Goal: Transaction & Acquisition: Purchase product/service

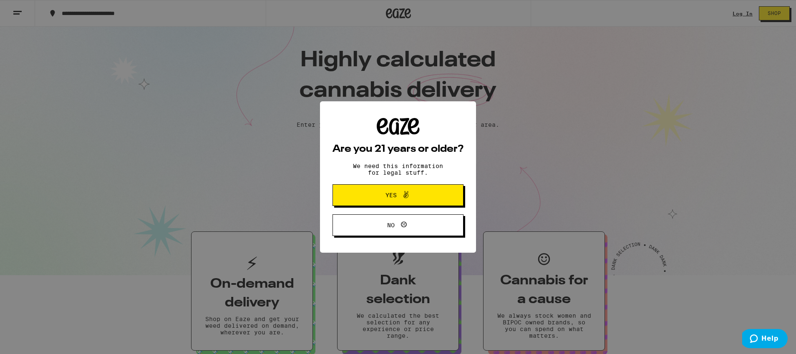
click at [404, 194] on icon at bounding box center [406, 195] width 10 height 10
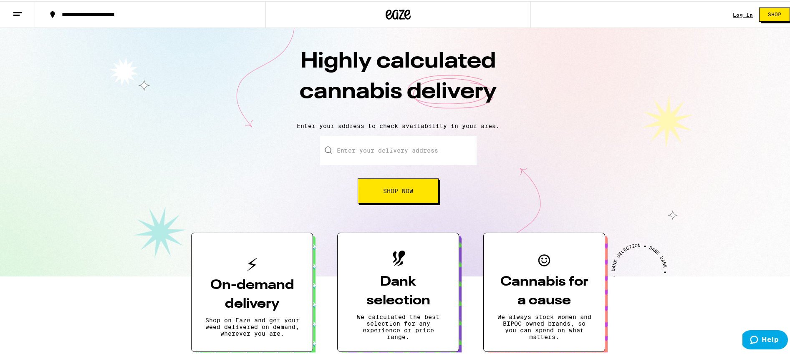
click at [733, 13] on div "Log In" at bounding box center [743, 13] width 20 height 5
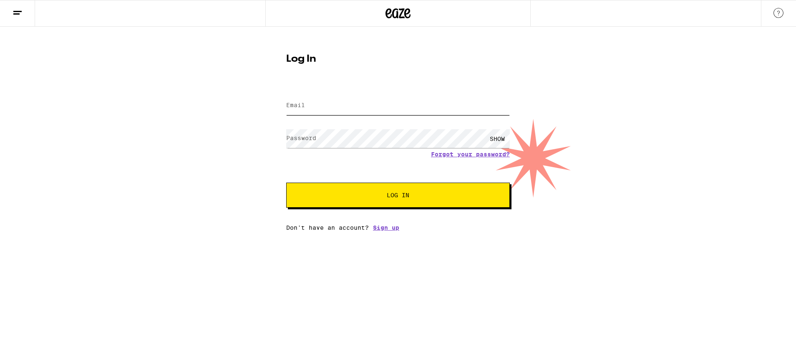
type input "[EMAIL_ADDRESS][DOMAIN_NAME]"
click at [401, 189] on button "Log In" at bounding box center [398, 195] width 224 height 25
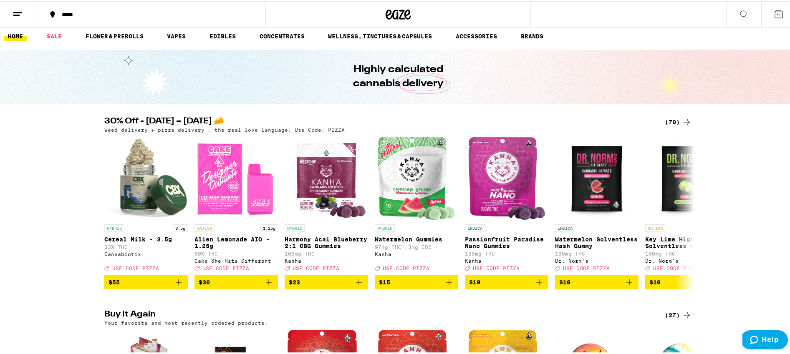
scroll to position [10, 0]
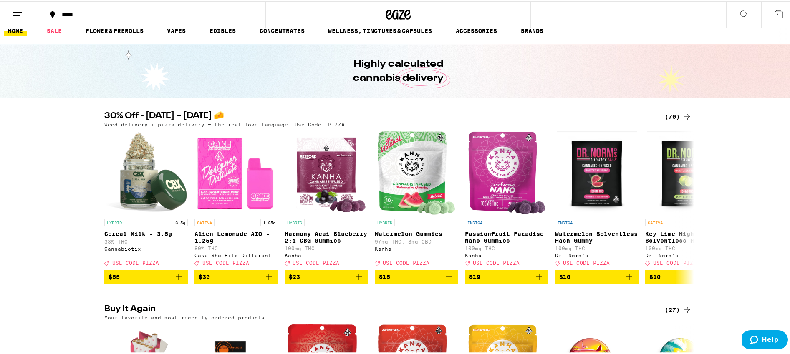
click at [686, 114] on icon at bounding box center [687, 116] width 10 height 10
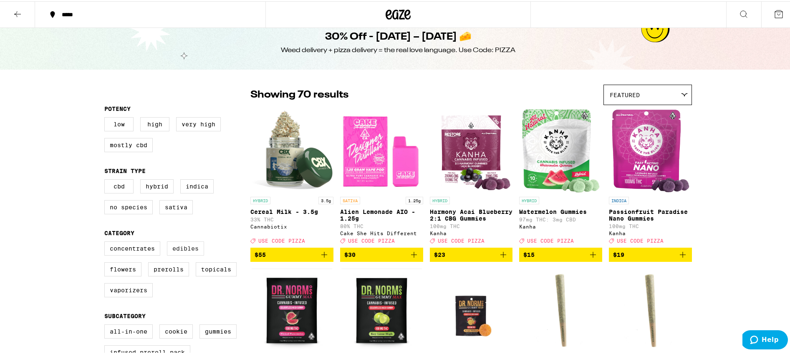
scroll to position [13, 0]
click at [187, 247] on label "Edibles" at bounding box center [185, 247] width 37 height 14
click at [106, 242] on input "Edibles" at bounding box center [106, 241] width 0 height 0
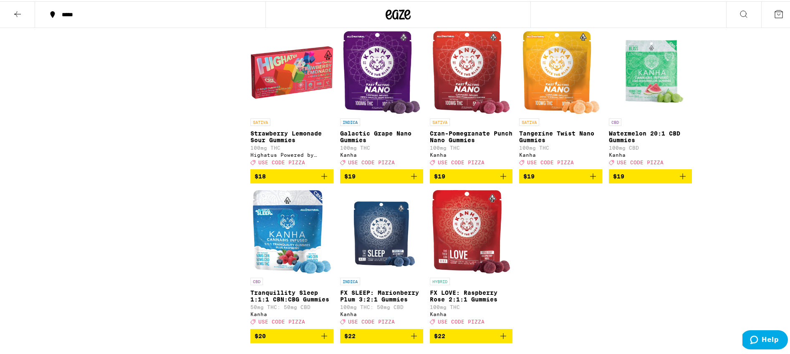
scroll to position [733, 0]
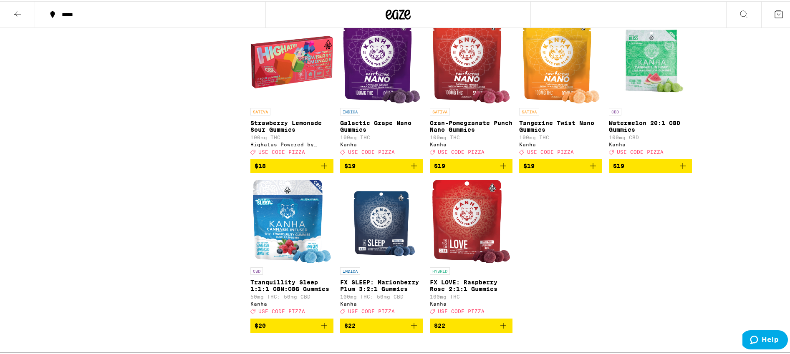
click at [594, 170] on icon "Add to bag" at bounding box center [593, 165] width 10 height 10
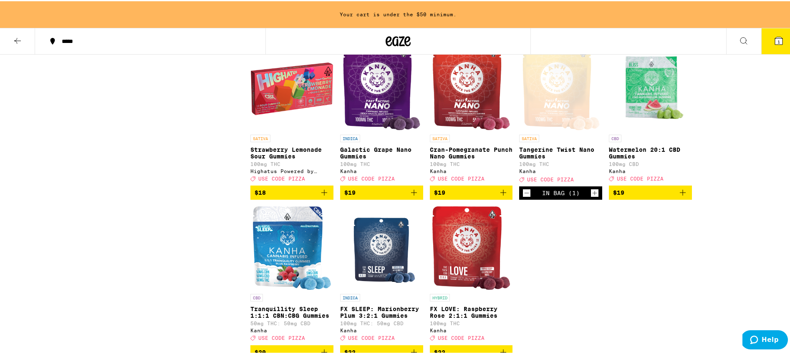
scroll to position [759, 0]
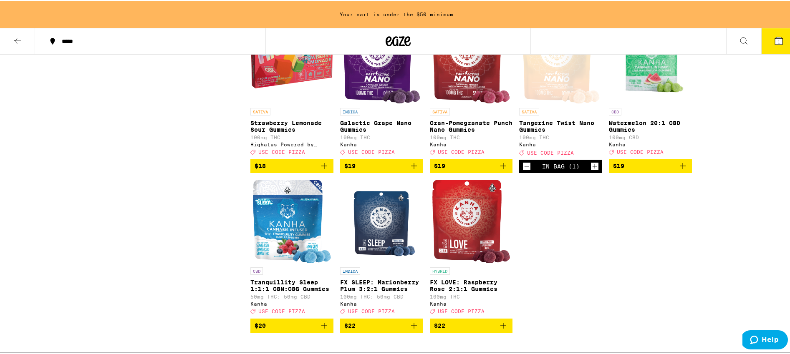
click at [594, 170] on icon "Increment" at bounding box center [595, 165] width 8 height 10
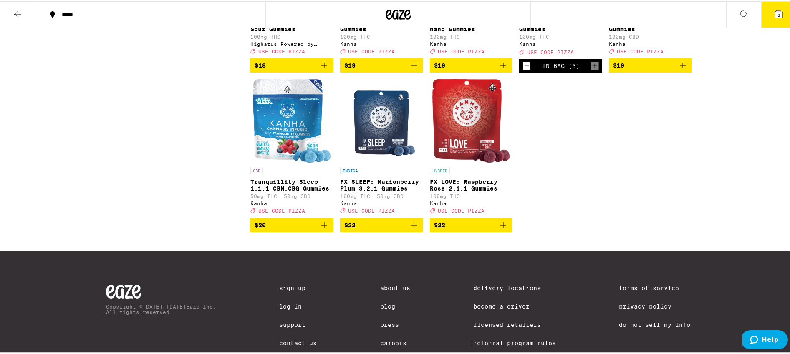
scroll to position [837, 0]
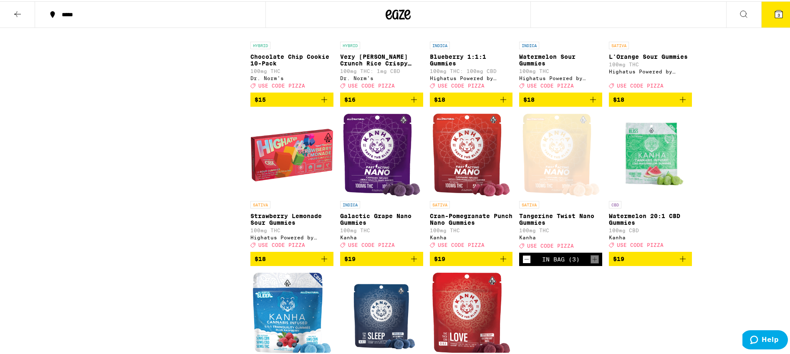
scroll to position [598, 0]
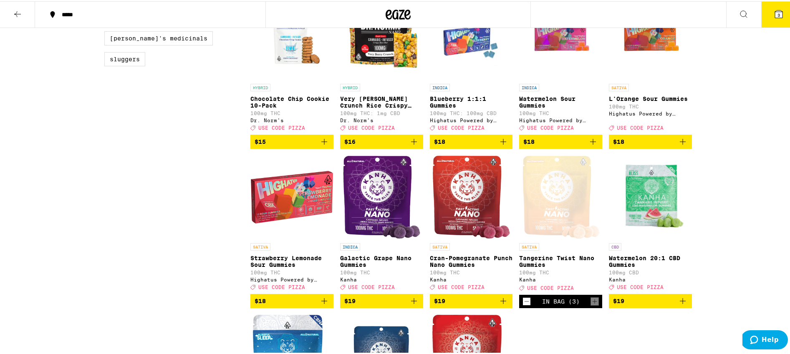
click at [753, 235] on div "***** ***** 3 30% Off - [DATE] – [DATE] 🧀 Weed delivery + pizza delivery = the …" at bounding box center [398, 10] width 796 height 1216
click at [750, 238] on div "***** ***** 3 30% Off - [DATE] – [DATE] 🧀 Weed delivery + pizza delivery = the …" at bounding box center [398, 10] width 796 height 1216
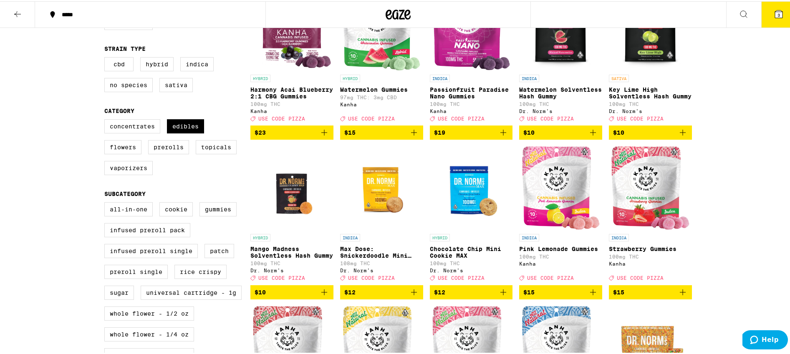
scroll to position [0, 0]
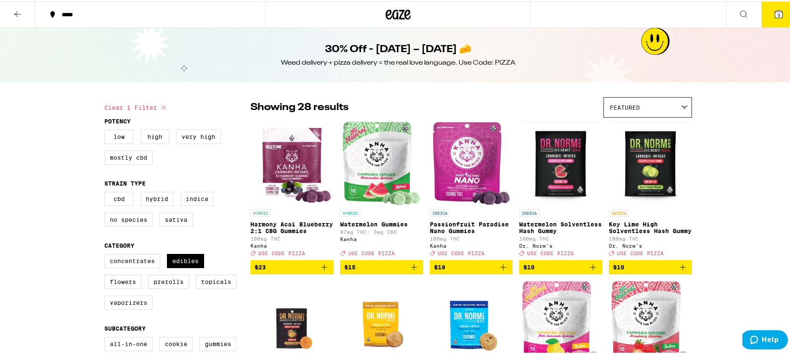
click at [175, 267] on label "Edibles" at bounding box center [185, 260] width 37 height 14
click at [106, 255] on input "Edibles" at bounding box center [106, 254] width 0 height 0
checkbox input "false"
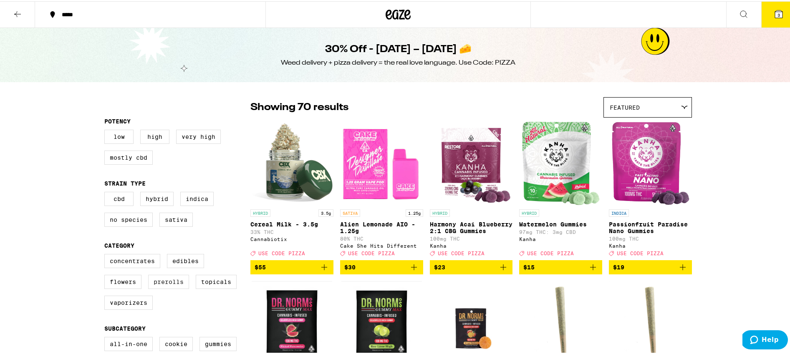
drag, startPoint x: 174, startPoint y: 291, endPoint x: 180, endPoint y: 290, distance: 5.9
click at [174, 288] on label "Prerolls" at bounding box center [168, 281] width 41 height 14
click at [106, 255] on input "Prerolls" at bounding box center [106, 254] width 0 height 0
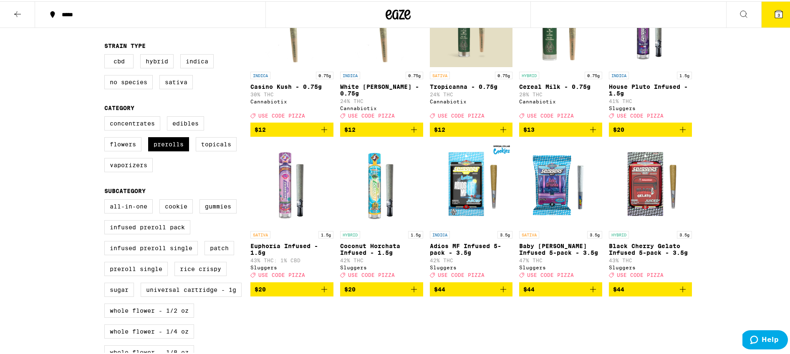
scroll to position [145, 0]
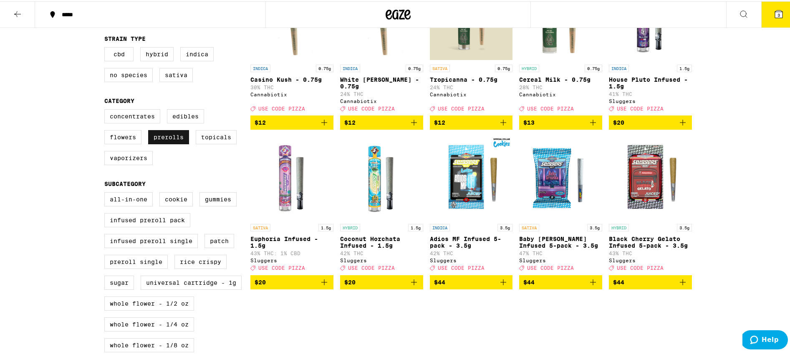
click at [159, 143] on label "Prerolls" at bounding box center [168, 136] width 41 height 14
click at [106, 110] on input "Prerolls" at bounding box center [106, 109] width 0 height 0
checkbox input "false"
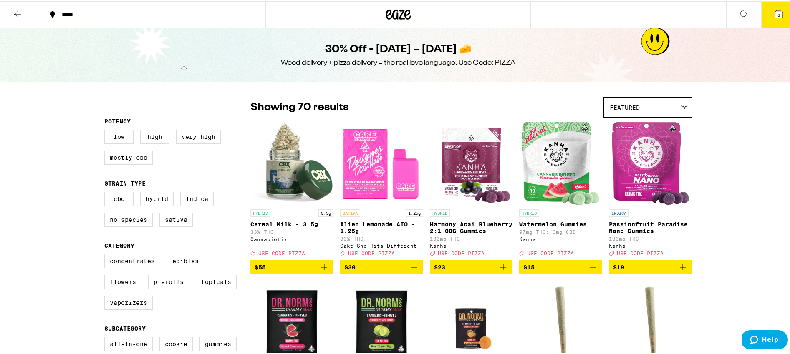
click at [13, 11] on icon at bounding box center [18, 13] width 10 height 10
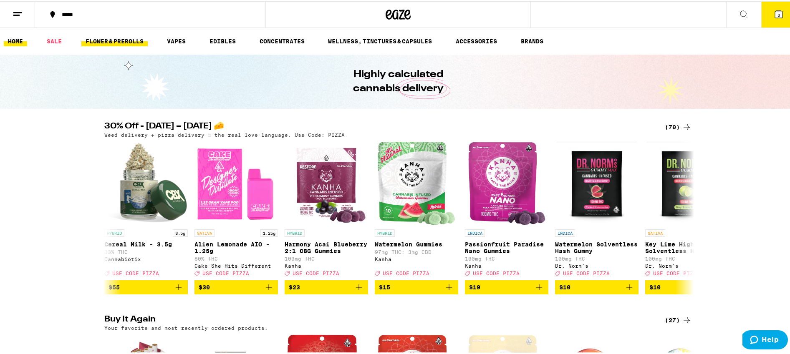
click at [112, 41] on link "FLOWER & PREROLLS" at bounding box center [114, 40] width 66 height 10
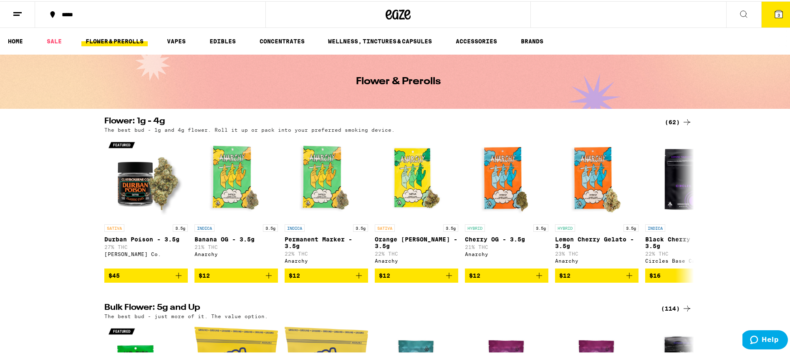
click at [742, 14] on icon at bounding box center [744, 13] width 10 height 10
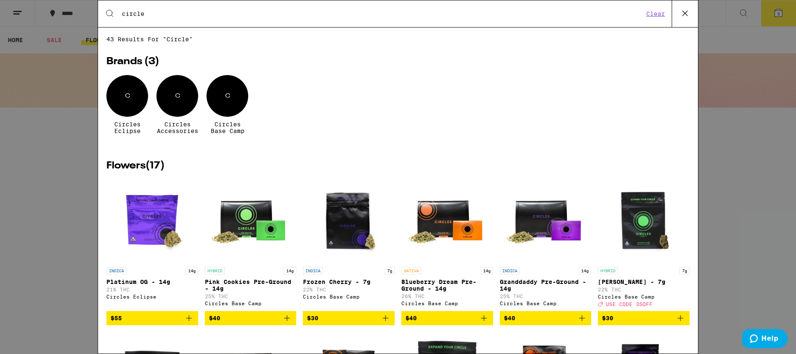
type input "circle"
click at [133, 101] on div "C" at bounding box center [127, 96] width 42 height 42
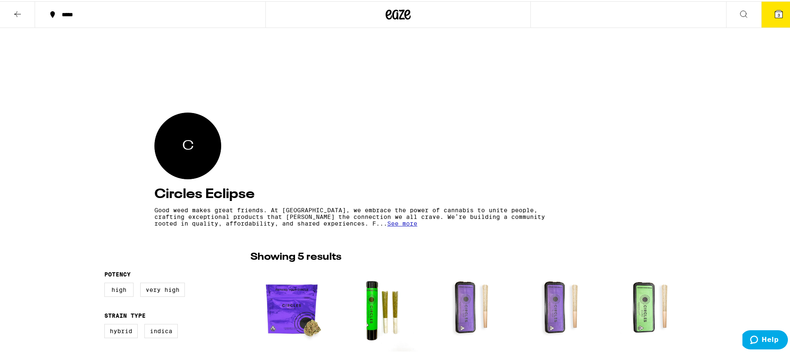
click at [591, 16] on div "***** 3" at bounding box center [398, 13] width 796 height 27
click at [13, 10] on icon at bounding box center [18, 13] width 10 height 10
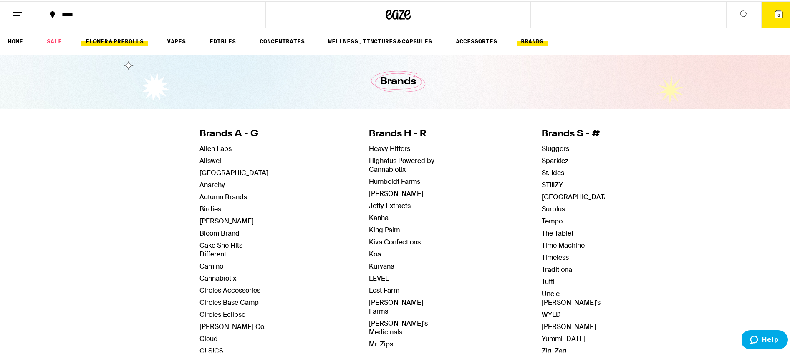
click at [116, 43] on link "FLOWER & PREROLLS" at bounding box center [114, 40] width 66 height 10
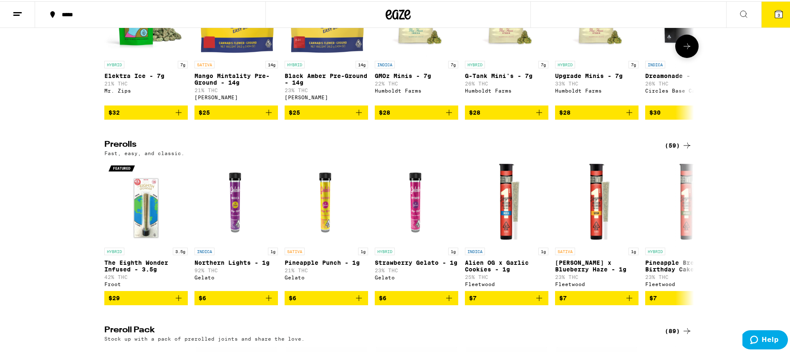
scroll to position [353, 0]
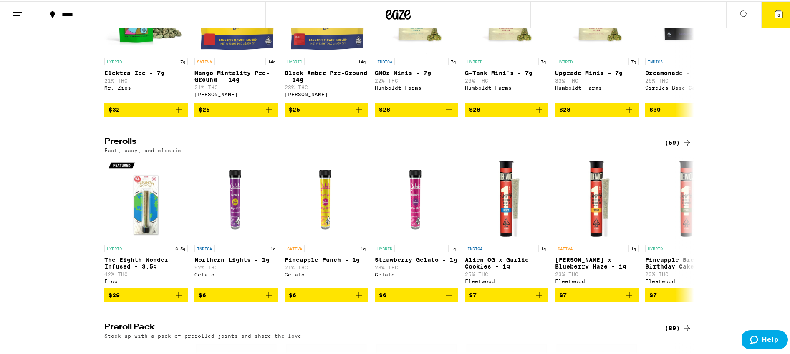
click at [111, 146] on h2 "Prerolls" at bounding box center [377, 141] width 547 height 10
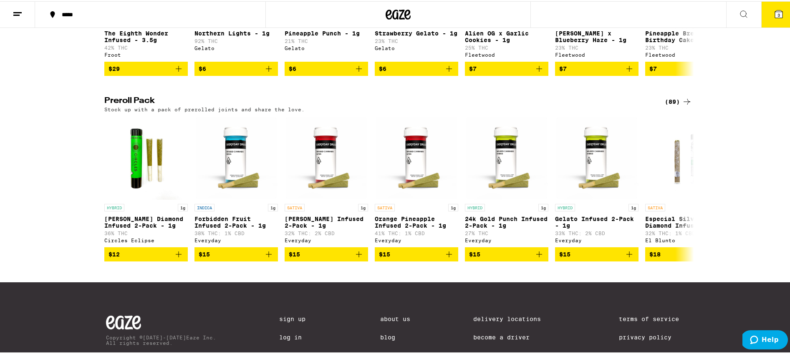
scroll to position [581, 0]
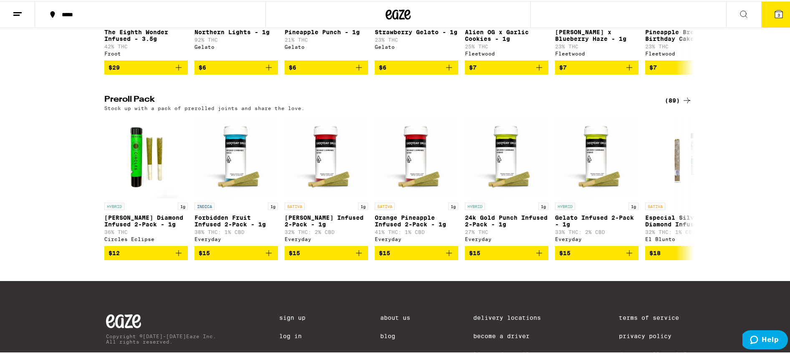
click at [673, 104] on div "(89)" at bounding box center [678, 99] width 27 height 10
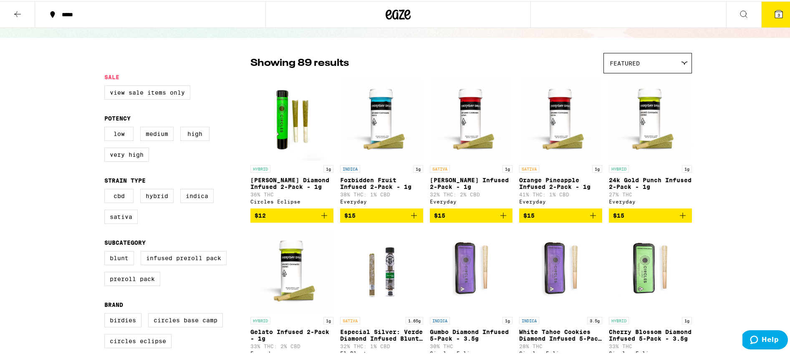
scroll to position [57, 0]
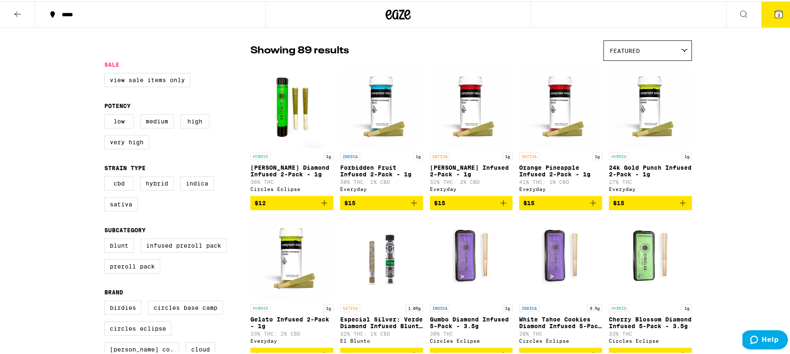
click at [154, 114] on fieldset "Potency Low Medium High Very High" at bounding box center [177, 127] width 146 height 53
click at [154, 121] on label "Medium" at bounding box center [156, 120] width 33 height 14
click at [106, 115] on input "Medium" at bounding box center [106, 114] width 0 height 0
checkbox input "true"
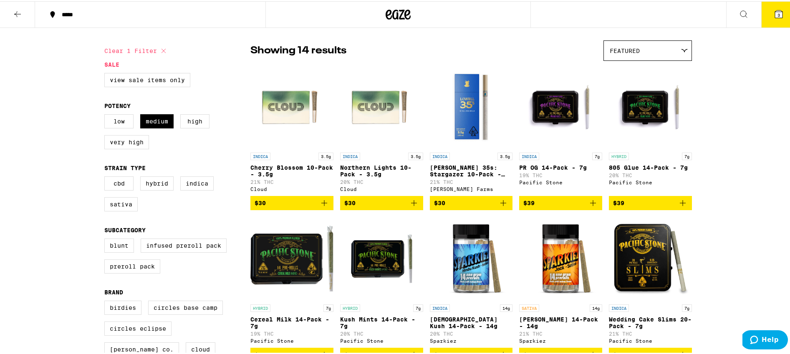
scroll to position [60, 0]
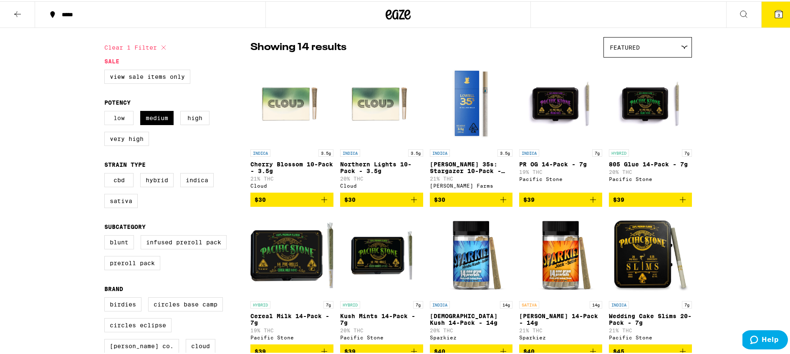
click at [114, 124] on label "Low" at bounding box center [118, 117] width 29 height 14
click at [106, 111] on input "Low" at bounding box center [106, 111] width 0 height 0
checkbox input "true"
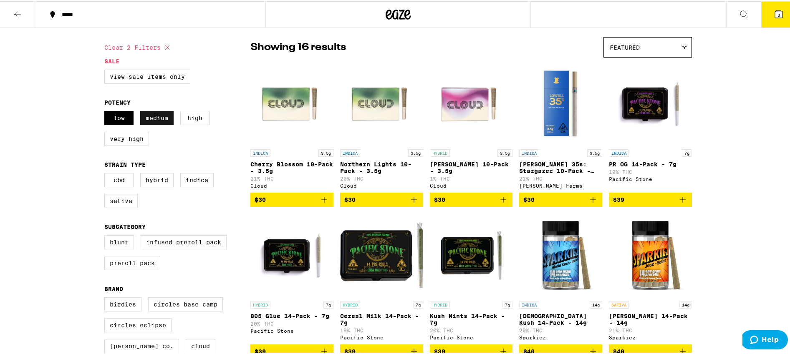
click at [156, 124] on label "Medium" at bounding box center [156, 117] width 33 height 14
click at [106, 111] on input "Medium" at bounding box center [106, 111] width 0 height 0
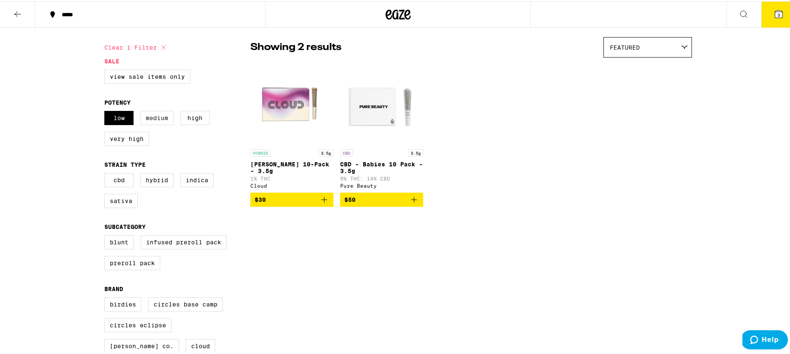
click at [156, 124] on label "Medium" at bounding box center [156, 117] width 33 height 14
click at [106, 111] on input "Medium" at bounding box center [106, 111] width 0 height 0
checkbox input "true"
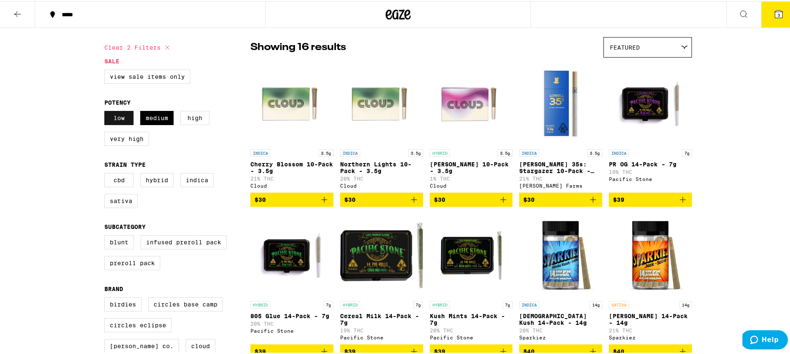
drag, startPoint x: 104, startPoint y: 124, endPoint x: 111, endPoint y: 124, distance: 6.3
click at [104, 124] on label "Low" at bounding box center [118, 117] width 29 height 14
click at [106, 111] on input "Low" at bounding box center [106, 111] width 0 height 0
checkbox input "false"
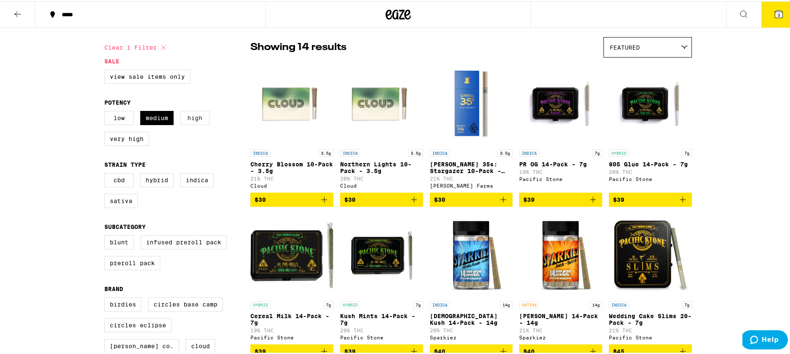
click at [187, 119] on label "High" at bounding box center [194, 117] width 29 height 14
click at [106, 111] on input "High" at bounding box center [106, 111] width 0 height 0
checkbox input "true"
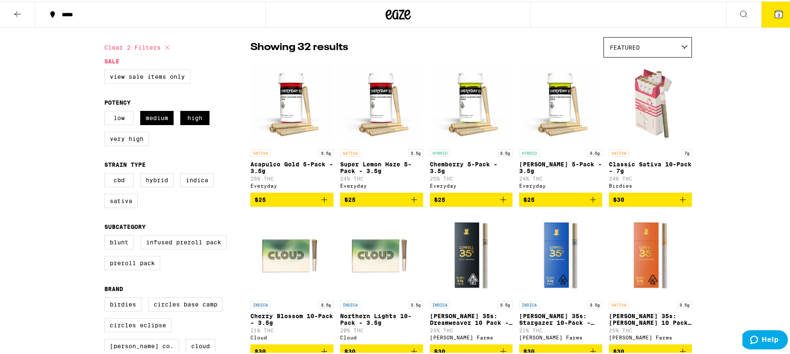
click at [134, 121] on div "Low Medium High Very High" at bounding box center [177, 131] width 146 height 42
click at [151, 124] on label "Medium" at bounding box center [156, 117] width 33 height 14
click at [163, 115] on label "Medium" at bounding box center [156, 117] width 33 height 14
click at [106, 111] on input "Medium" at bounding box center [106, 111] width 0 height 0
checkbox input "false"
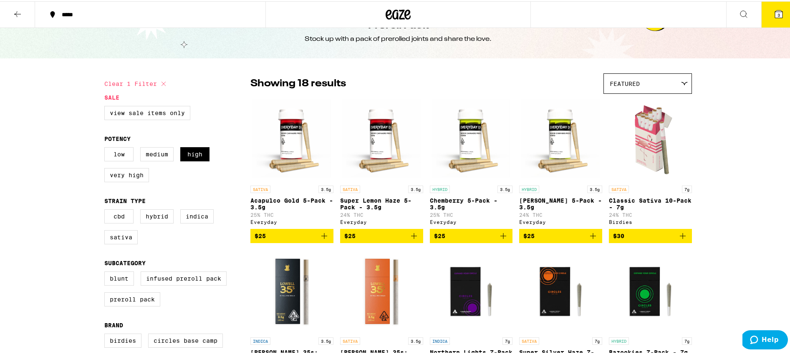
scroll to position [31, 0]
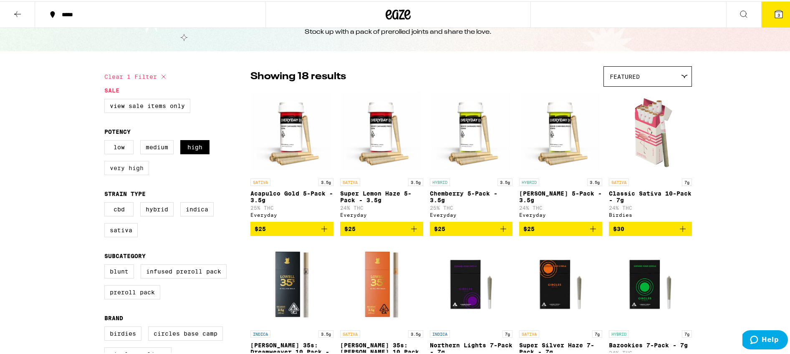
click at [131, 168] on label "Very High" at bounding box center [126, 167] width 45 height 14
click at [106, 141] on input "Very High" at bounding box center [106, 140] width 0 height 0
checkbox input "true"
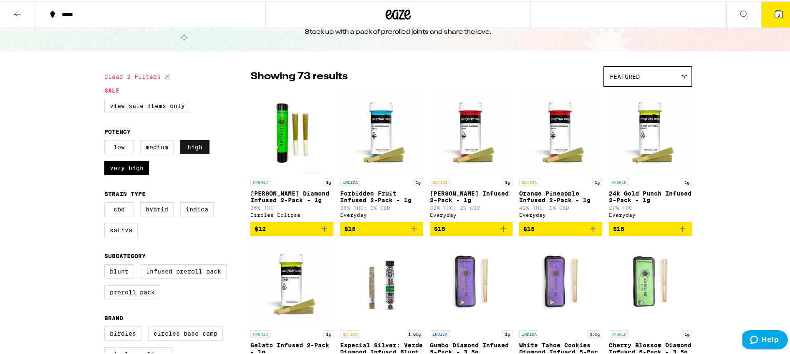
click at [191, 150] on label "High" at bounding box center [194, 146] width 29 height 14
click at [106, 141] on input "High" at bounding box center [106, 140] width 0 height 0
checkbox input "false"
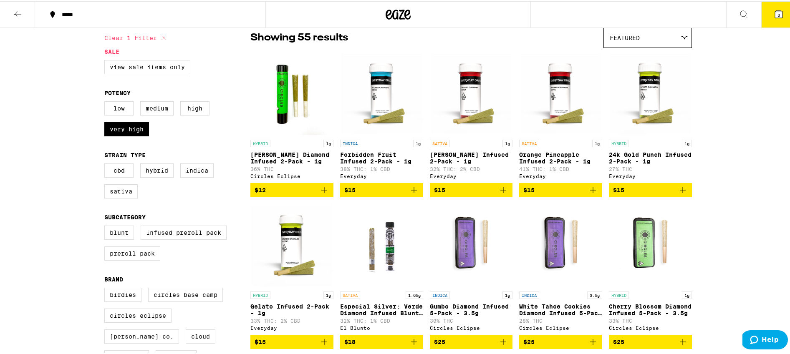
scroll to position [20, 0]
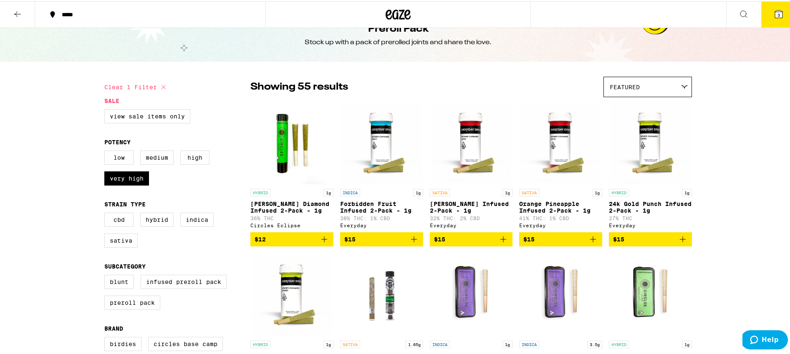
drag, startPoint x: 143, startPoint y: 185, endPoint x: 148, endPoint y: 184, distance: 5.5
click at [143, 184] on label "Very High" at bounding box center [126, 177] width 45 height 14
click at [106, 151] on input "Very High" at bounding box center [106, 151] width 0 height 0
checkbox input "false"
click at [159, 161] on label "Medium" at bounding box center [156, 156] width 33 height 14
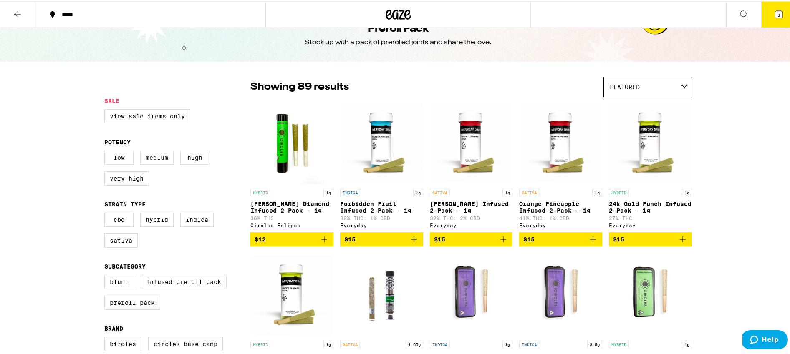
click at [106, 151] on input "Medium" at bounding box center [106, 151] width 0 height 0
checkbox input "true"
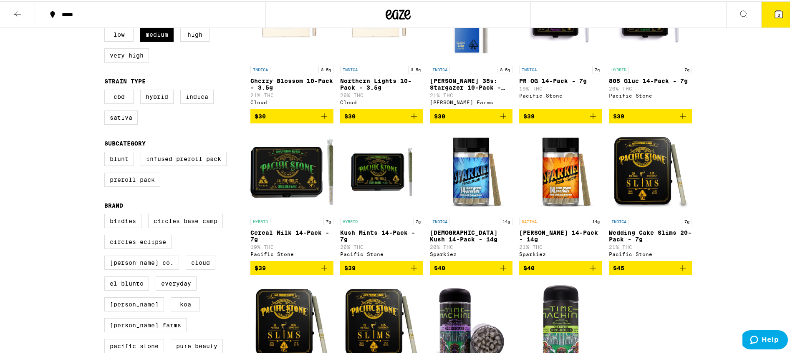
scroll to position [53, 0]
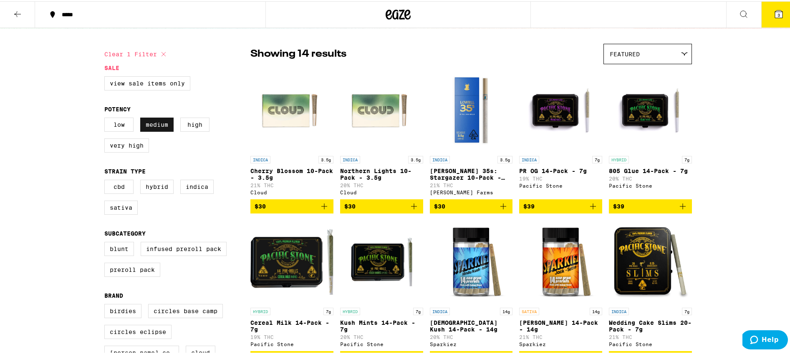
click at [189, 124] on label "High" at bounding box center [194, 123] width 29 height 14
click at [106, 118] on input "High" at bounding box center [106, 118] width 0 height 0
checkbox input "true"
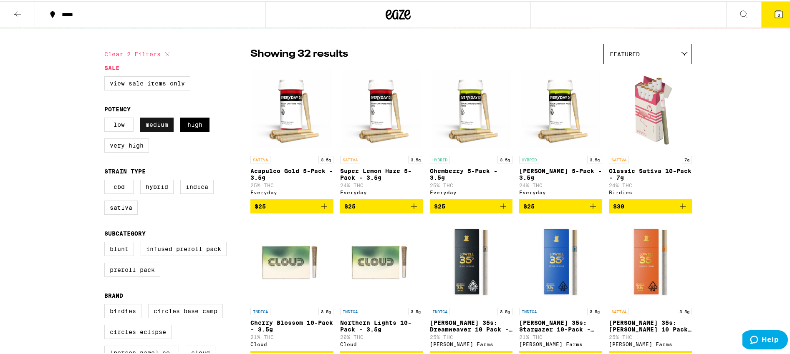
click at [156, 128] on label "Medium" at bounding box center [156, 123] width 33 height 14
click at [106, 118] on input "Medium" at bounding box center [106, 118] width 0 height 0
checkbox input "false"
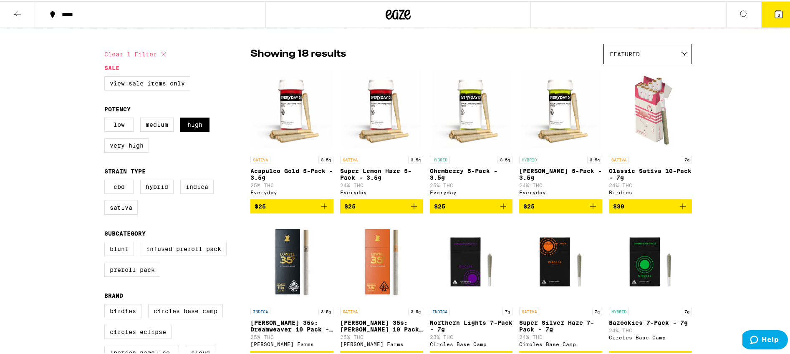
drag, startPoint x: 131, startPoint y: 149, endPoint x: 152, endPoint y: 134, distance: 25.6
click at [131, 149] on label "Very High" at bounding box center [126, 144] width 45 height 14
click at [106, 118] on input "Very High" at bounding box center [106, 118] width 0 height 0
checkbox input "true"
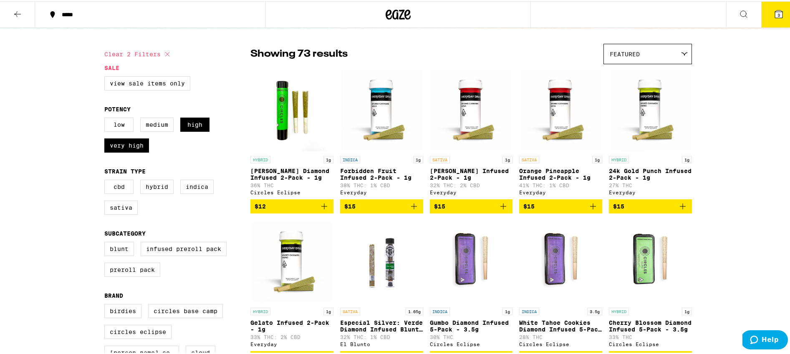
click at [208, 132] on div "Low Medium High Very High" at bounding box center [177, 137] width 146 height 42
click at [201, 131] on label "High" at bounding box center [194, 123] width 29 height 14
click at [106, 118] on input "High" at bounding box center [106, 118] width 0 height 0
checkbox input "false"
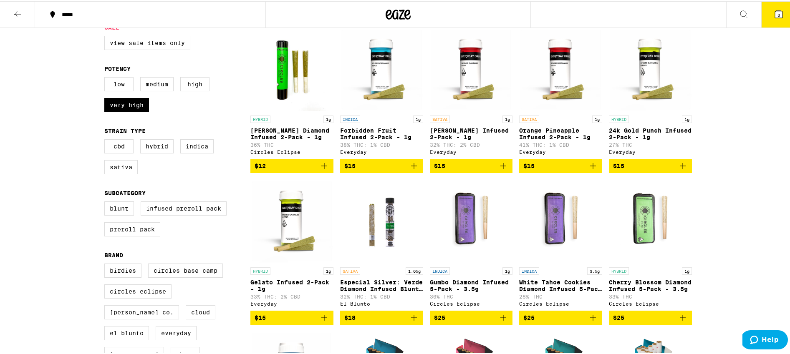
scroll to position [58, 0]
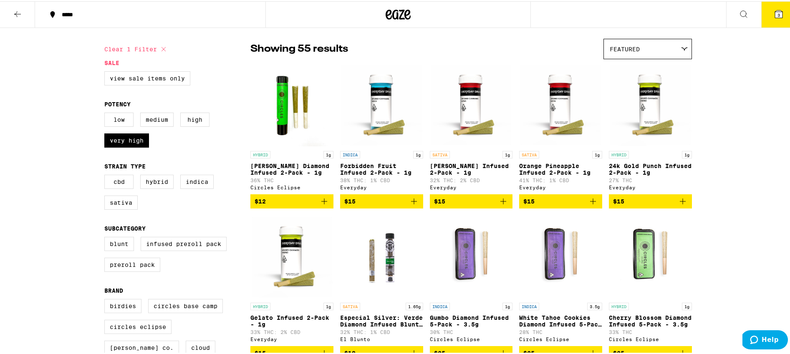
click at [592, 203] on icon "Add to bag" at bounding box center [593, 200] width 6 height 6
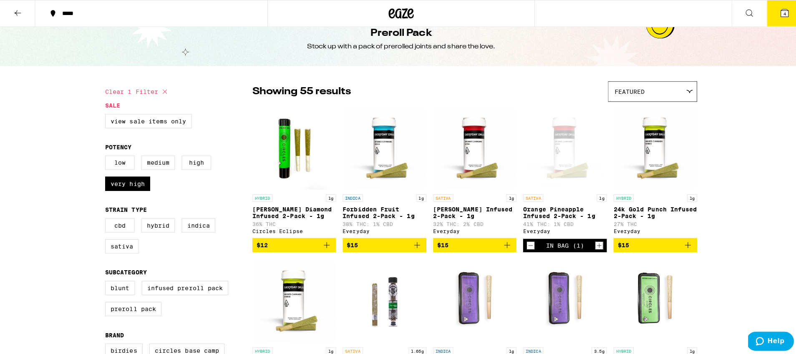
scroll to position [15, 0]
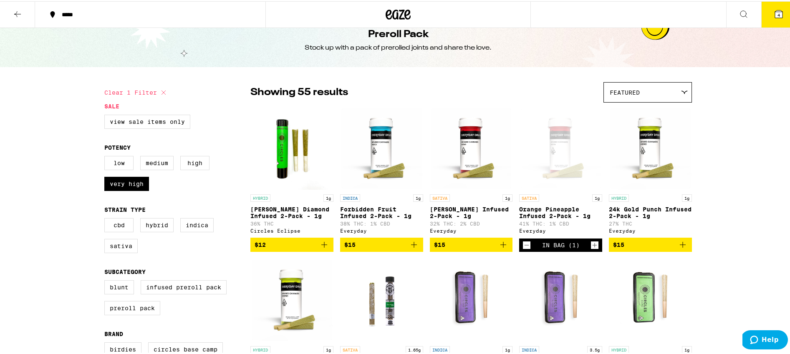
click at [322, 249] on icon "Add to bag" at bounding box center [324, 244] width 10 height 10
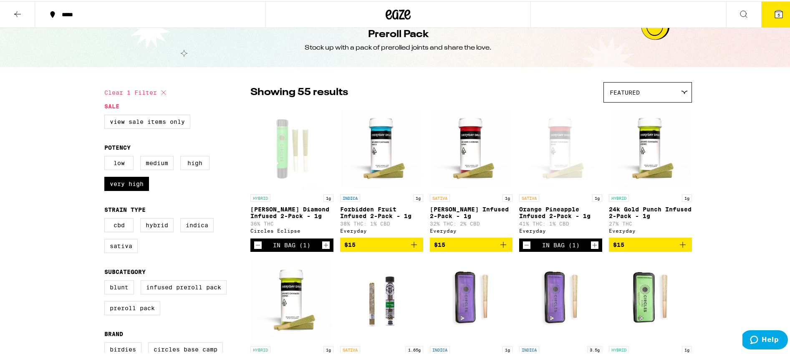
click at [775, 15] on icon at bounding box center [779, 13] width 8 height 8
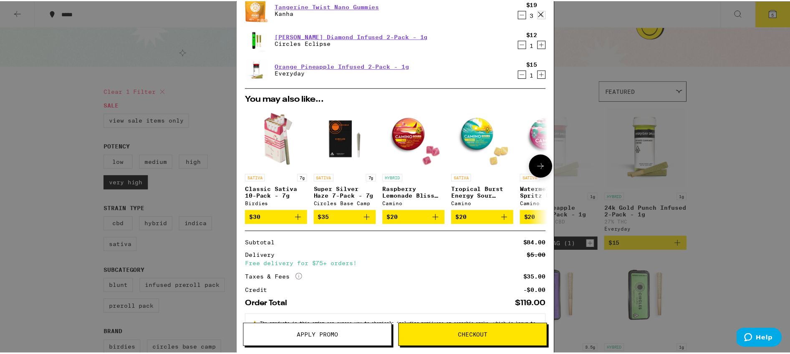
scroll to position [32, 0]
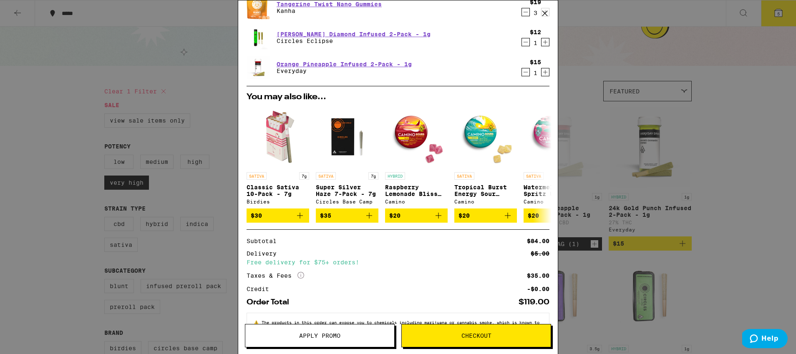
click at [735, 166] on div "Your Cart Tangerine Twist Nano Gummies Kanha $19 3 [PERSON_NAME] Diamond Infuse…" at bounding box center [398, 177] width 796 height 354
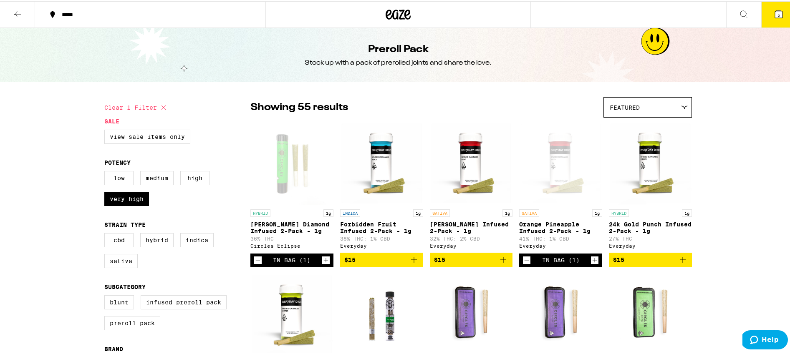
click at [106, 120] on legend "Sale" at bounding box center [111, 120] width 15 height 7
click at [161, 107] on icon at bounding box center [163, 106] width 4 height 4
checkbox input "false"
click at [132, 138] on label "View Sale Items Only" at bounding box center [147, 136] width 86 height 14
click at [106, 130] on input "View Sale Items Only" at bounding box center [106, 130] width 0 height 0
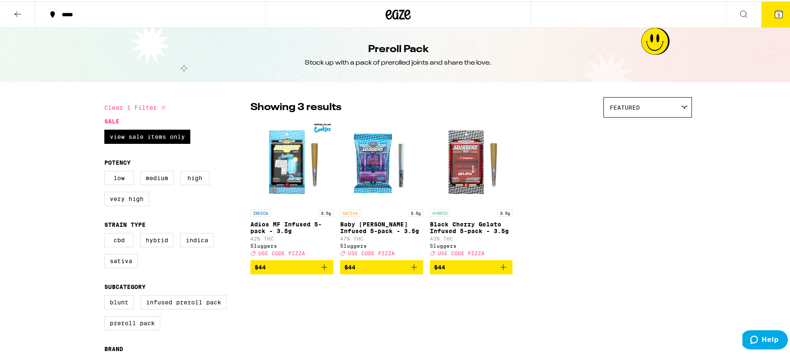
click at [161, 107] on icon at bounding box center [163, 106] width 4 height 4
checkbox input "false"
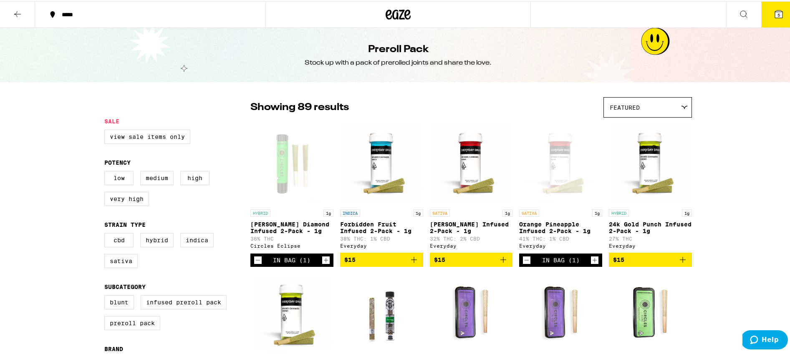
click at [23, 16] on button at bounding box center [17, 13] width 35 height 26
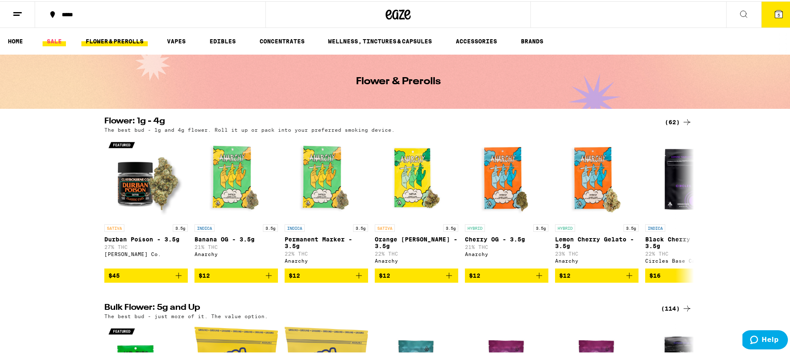
click at [49, 41] on link "SALE" at bounding box center [54, 40] width 23 height 10
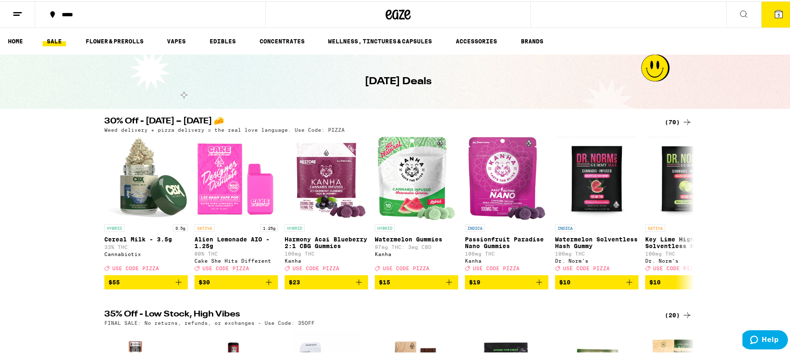
click at [743, 230] on div "30% Off - [DATE] – [DATE] 🧀 (70) Weed delivery + pizza delivery = the real love…" at bounding box center [398, 202] width 796 height 172
click at [675, 121] on div "(70)" at bounding box center [678, 121] width 27 height 10
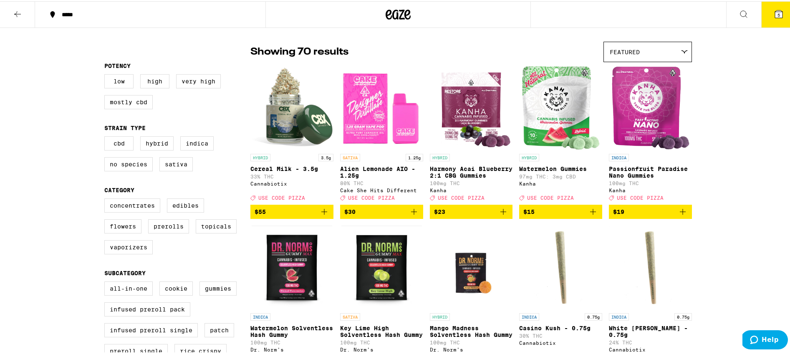
scroll to position [56, 0]
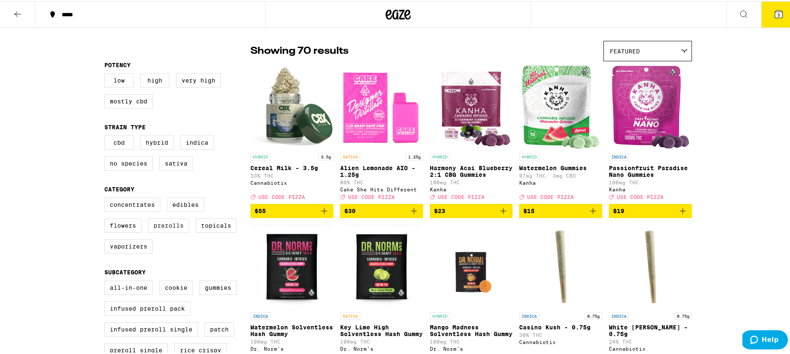
click at [170, 230] on label "Prerolls" at bounding box center [168, 224] width 41 height 14
click at [106, 198] on input "Prerolls" at bounding box center [106, 198] width 0 height 0
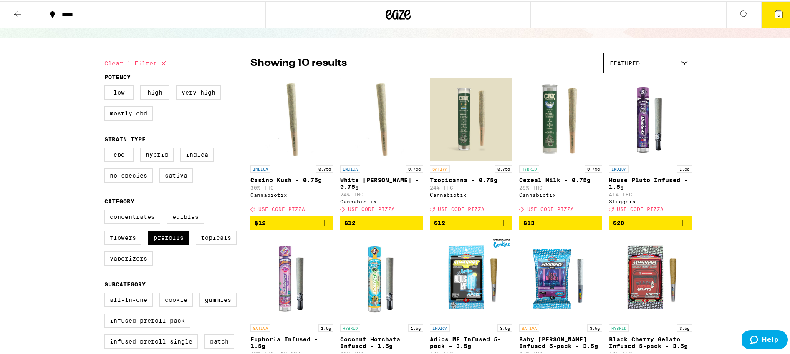
scroll to position [56, 0]
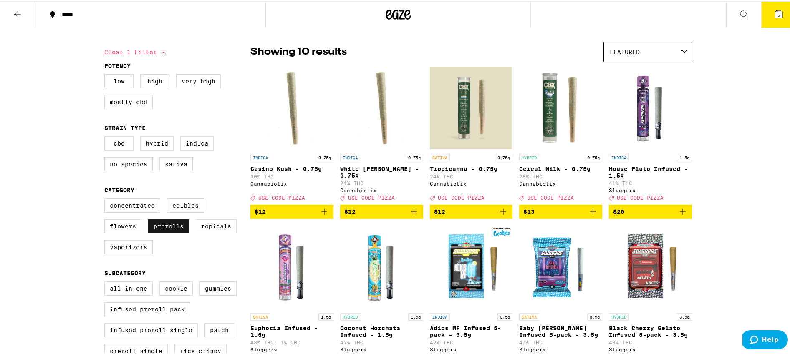
click at [170, 232] on label "Prerolls" at bounding box center [168, 225] width 41 height 14
click at [106, 199] on input "Prerolls" at bounding box center [106, 199] width 0 height 0
checkbox input "false"
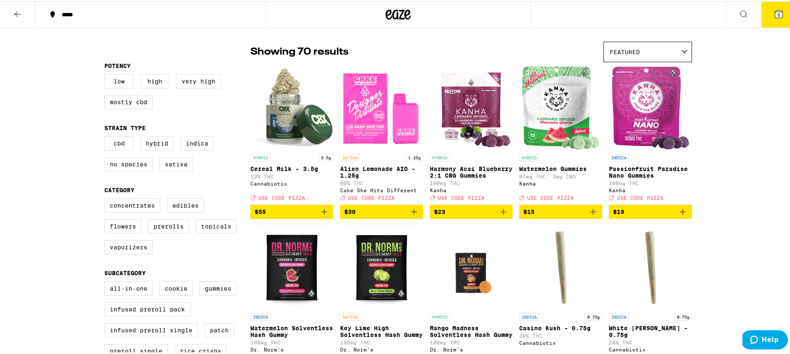
click at [771, 18] on button "5" at bounding box center [778, 13] width 35 height 26
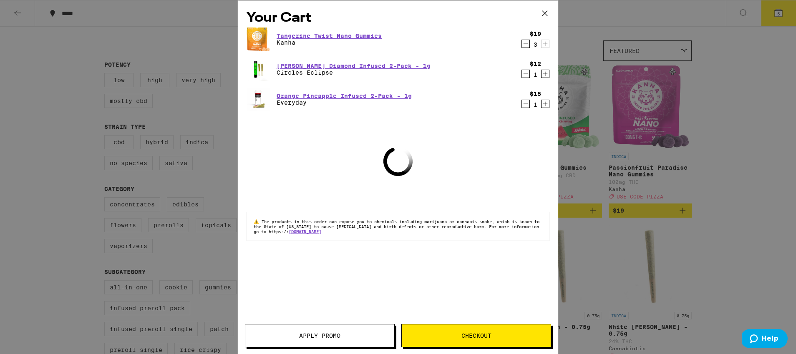
click at [342, 334] on span "Apply Promo" at bounding box center [319, 336] width 149 height 6
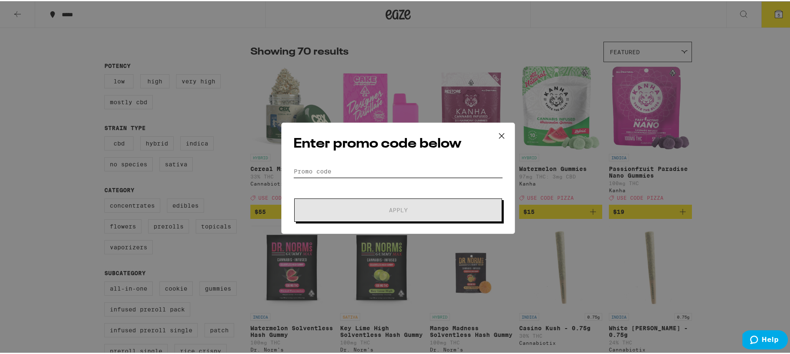
click at [371, 173] on input "Promo Code" at bounding box center [397, 170] width 209 height 13
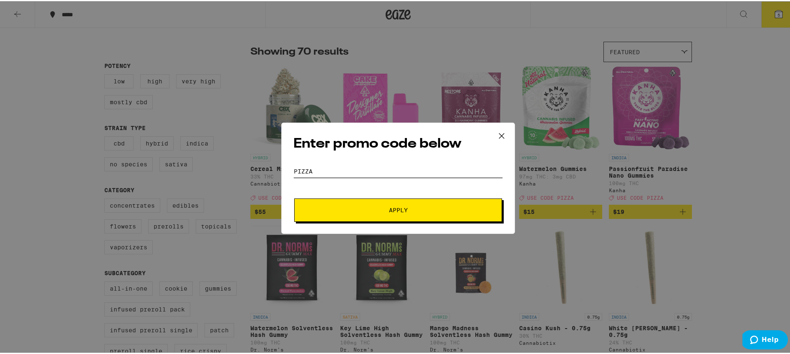
type input "PIZZA"
click at [407, 214] on button "Apply" at bounding box center [398, 208] width 208 height 23
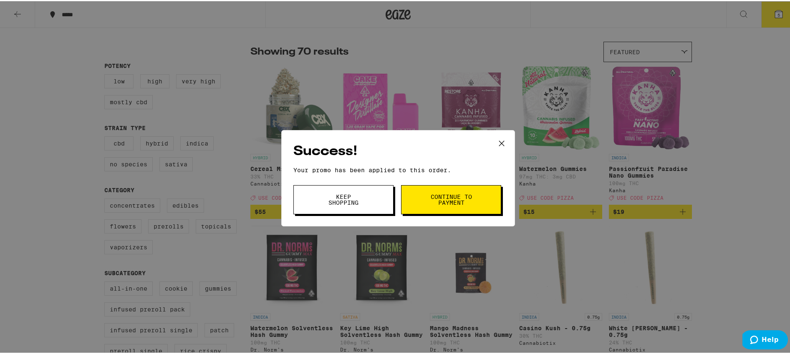
click at [437, 202] on span "Continue to payment" at bounding box center [451, 199] width 43 height 12
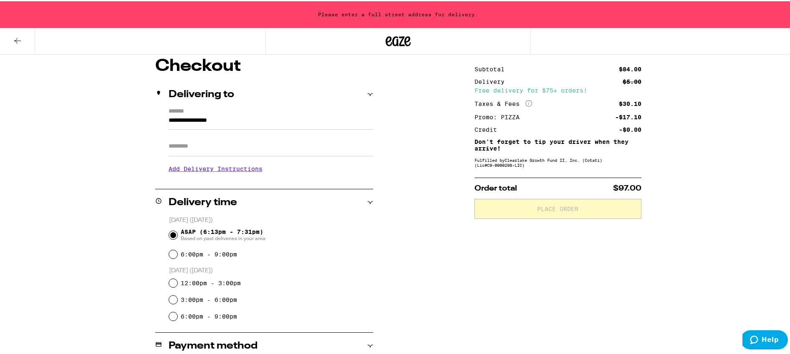
scroll to position [78, 0]
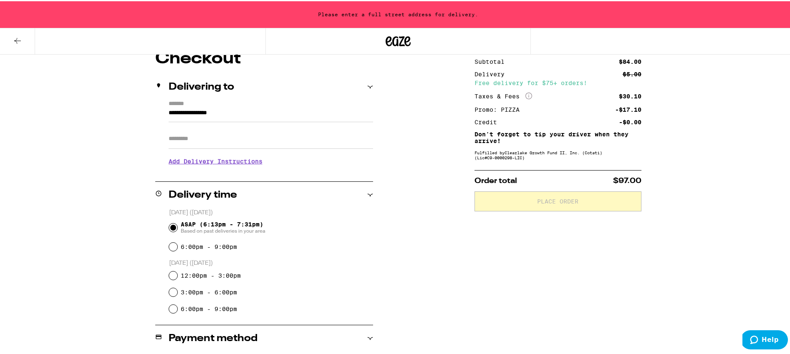
click at [213, 115] on input "**********" at bounding box center [271, 114] width 204 height 14
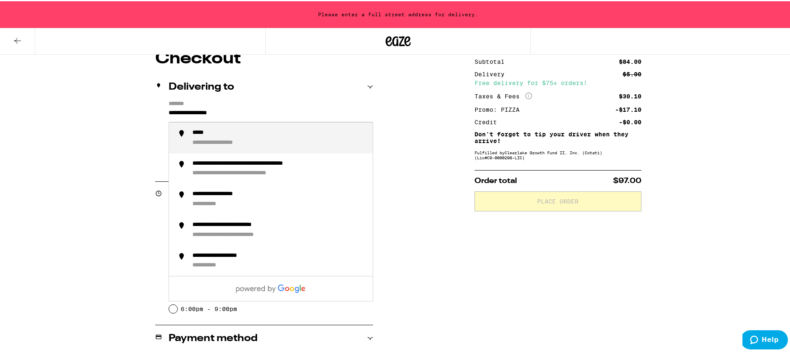
click at [213, 115] on input "**********" at bounding box center [271, 114] width 204 height 14
click at [208, 144] on div "**********" at bounding box center [212, 142] width 41 height 8
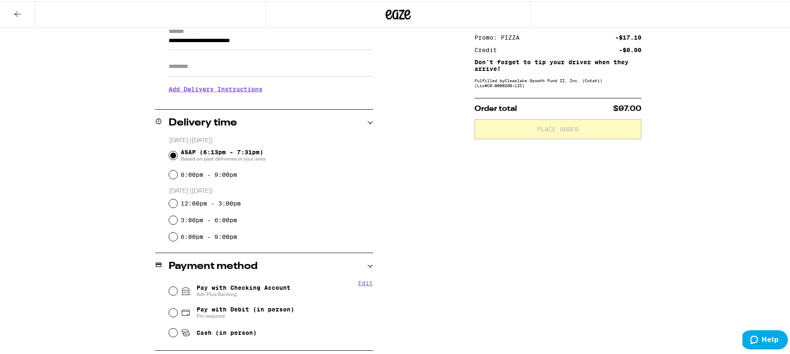
scroll to position [126, 0]
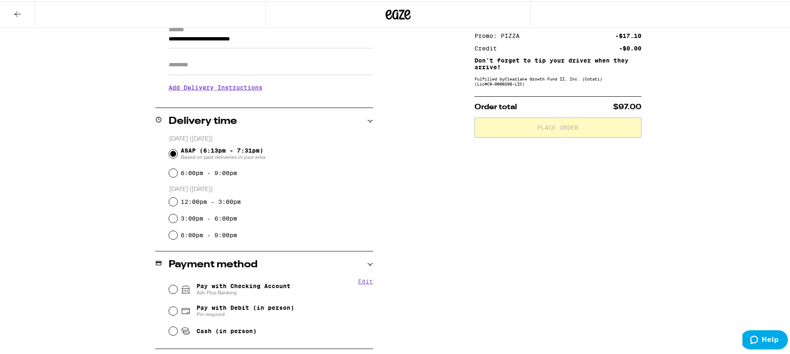
click at [520, 281] on div "Subtotal $84.00 Delivery $5.00 Free delivery for $75+ orders! Taxes & Fees More…" at bounding box center [557, 220] width 167 height 490
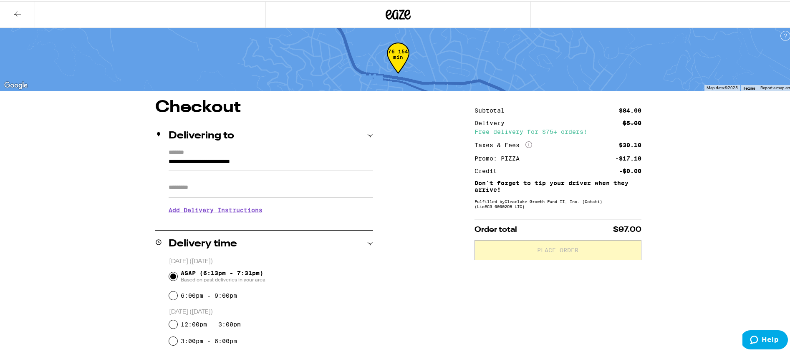
scroll to position [0, 0]
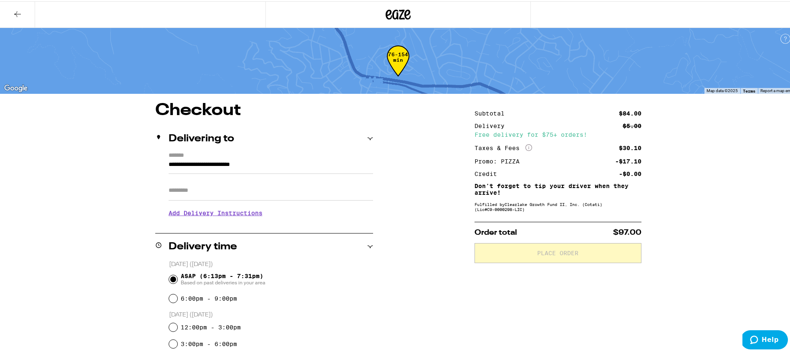
click at [312, 164] on input "**********" at bounding box center [271, 166] width 204 height 14
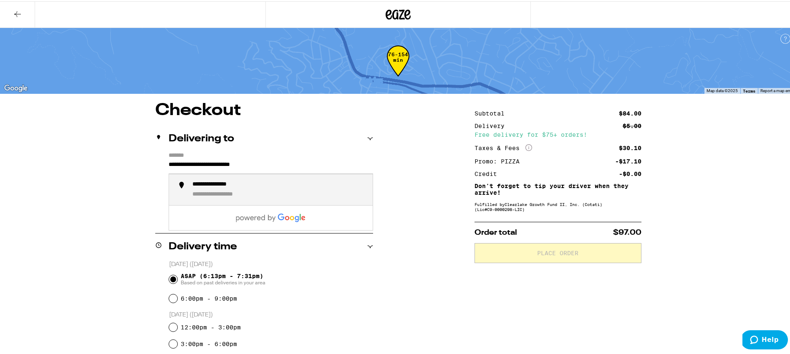
click at [312, 164] on input "**********" at bounding box center [271, 166] width 204 height 14
drag, startPoint x: 312, startPoint y: 164, endPoint x: 307, endPoint y: 165, distance: 4.7
click at [311, 167] on input "**********" at bounding box center [271, 166] width 204 height 14
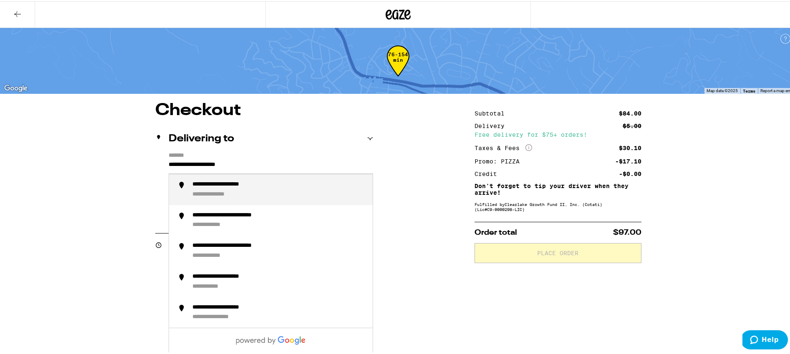
click at [272, 189] on div "**********" at bounding box center [279, 189] width 174 height 18
type input "**********"
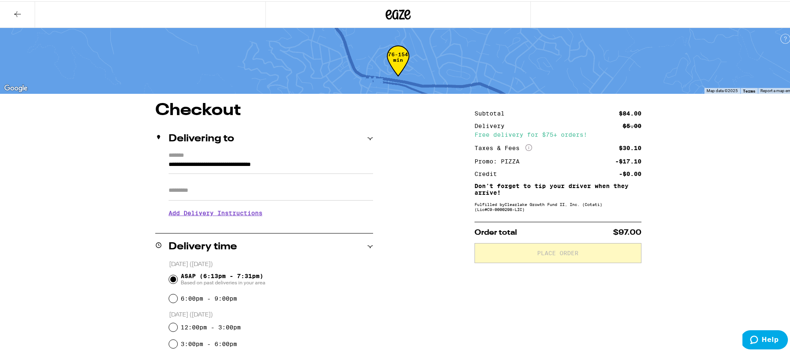
click at [418, 222] on div "**********" at bounding box center [398, 346] width 601 height 490
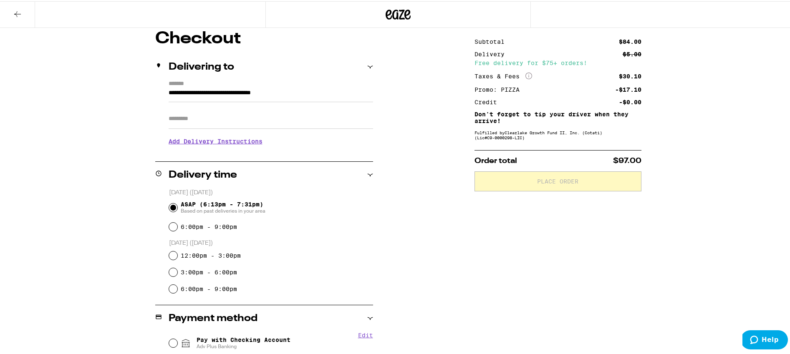
scroll to position [72, 0]
click at [234, 144] on h3 "Add Delivery Instructions" at bounding box center [271, 139] width 204 height 19
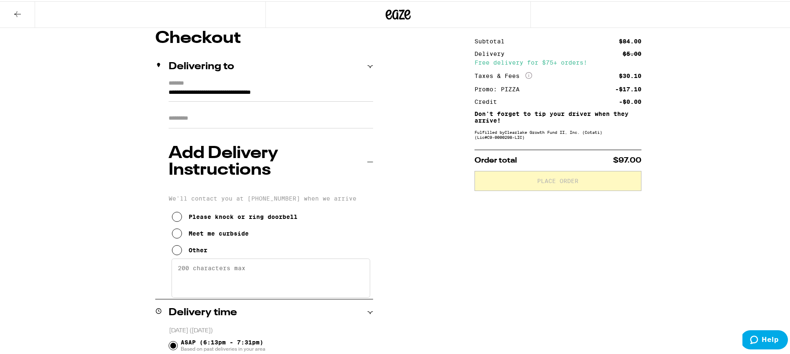
click at [197, 246] on div "Other" at bounding box center [198, 249] width 19 height 7
click at [241, 257] on textarea "Enter any other delivery instructions you want driver to know" at bounding box center [271, 276] width 199 height 39
type textarea "The Avenue is closed for Live on the Ave, but you can meet me out back in [PERS…"
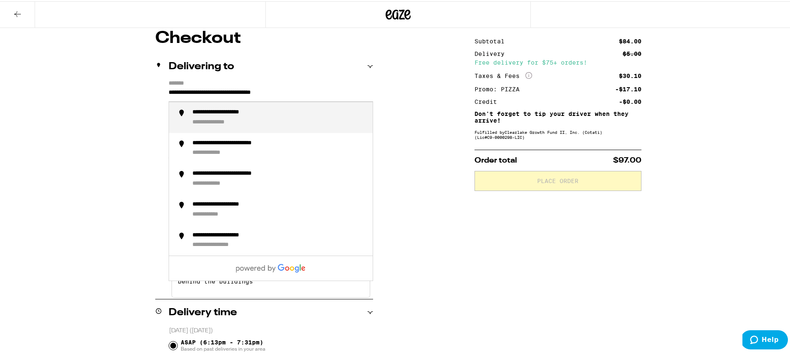
click at [303, 93] on input "**********" at bounding box center [271, 93] width 204 height 14
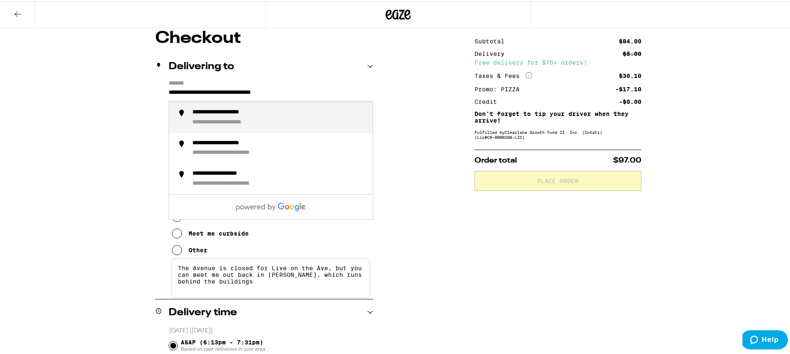
drag, startPoint x: 247, startPoint y: 91, endPoint x: 145, endPoint y: 83, distance: 102.5
click at [145, 83] on div "**********" at bounding box center [398, 343] width 601 height 628
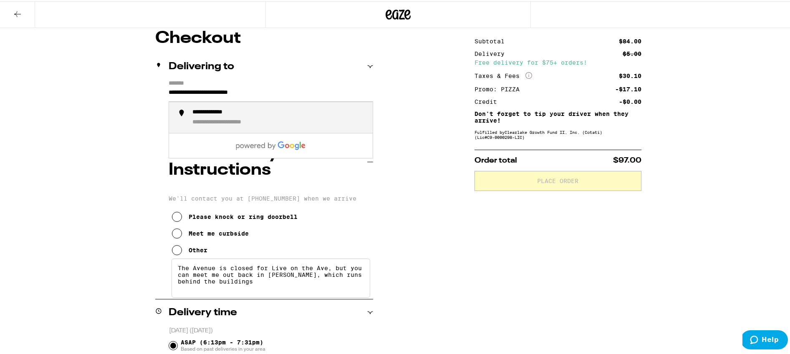
click at [223, 113] on div "**********" at bounding box center [218, 112] width 53 height 8
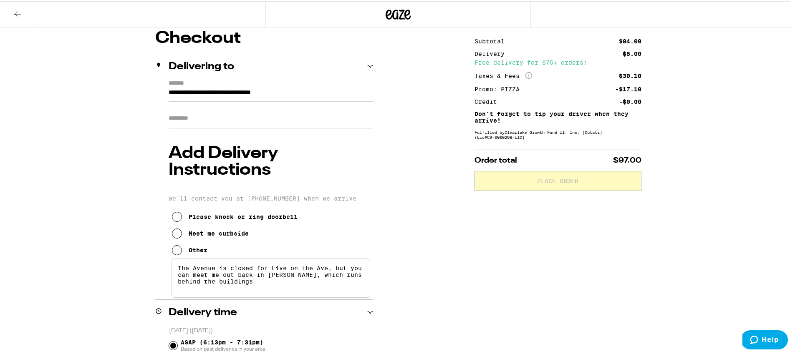
type input "**********"
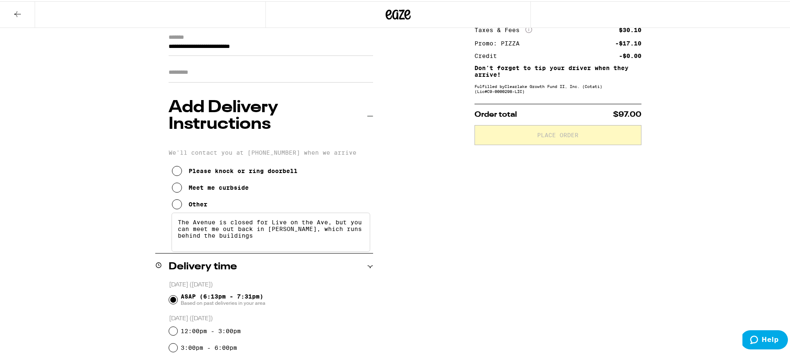
scroll to position [141, 0]
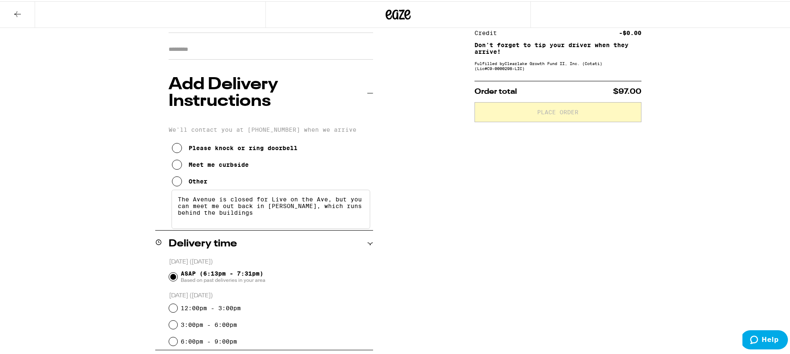
click at [276, 189] on textarea "The Avenue is closed for Live on the Ave, but you can meet me out back in [PERS…" at bounding box center [271, 208] width 199 height 39
drag, startPoint x: 278, startPoint y: 178, endPoint x: 349, endPoint y: 160, distance: 73.7
click at [349, 189] on textarea "The Avenue is closed for Live on the Ave, but you can meet me out back in [PERS…" at bounding box center [271, 208] width 199 height 39
type textarea "The Avenue is closed for Live on the Ave, but [PERSON_NAME] is open. Please mee…"
click at [425, 229] on div "**********" at bounding box center [398, 262] width 601 height 604
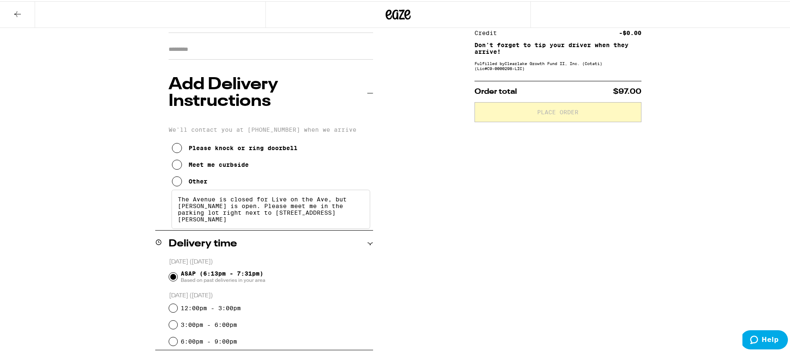
click at [335, 189] on textarea "The Avenue is closed for Live on the Ave, but [PERSON_NAME] is open. Please mee…" at bounding box center [271, 208] width 199 height 39
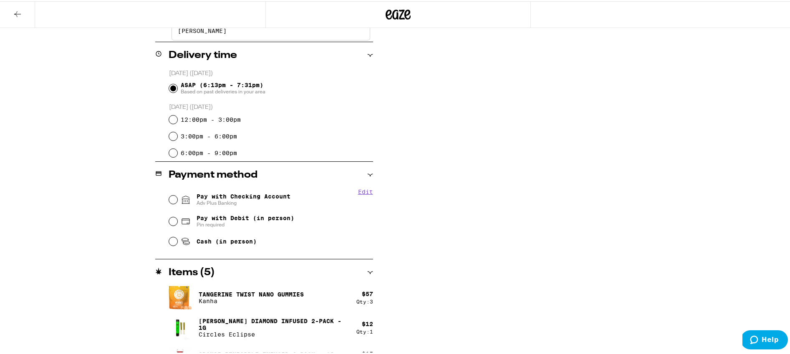
scroll to position [330, 0]
click at [169, 194] on input "Pay with Checking Account Adv Plus Banking" at bounding box center [173, 198] width 8 height 8
radio input "true"
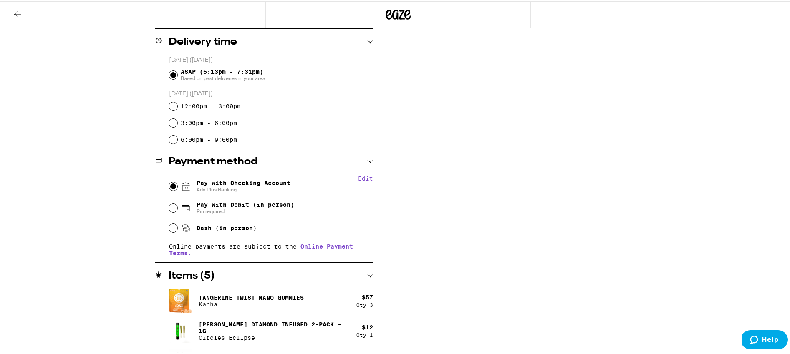
scroll to position [357, 0]
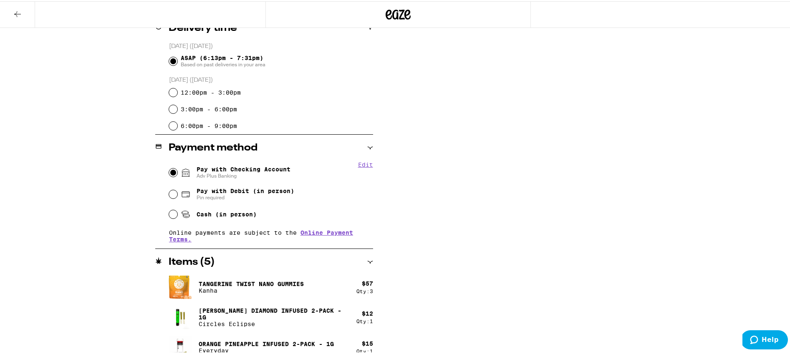
click at [490, 265] on div "Subtotal $84.00 Delivery $5.00 Free delivery for $75+ orders! Taxes & Fees More…" at bounding box center [557, 54] width 167 height 621
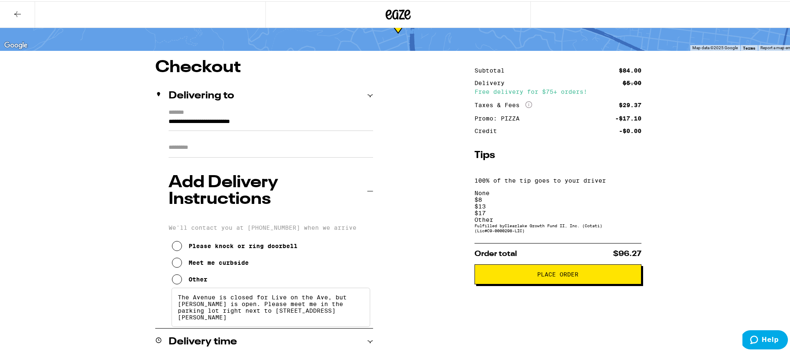
scroll to position [10, 0]
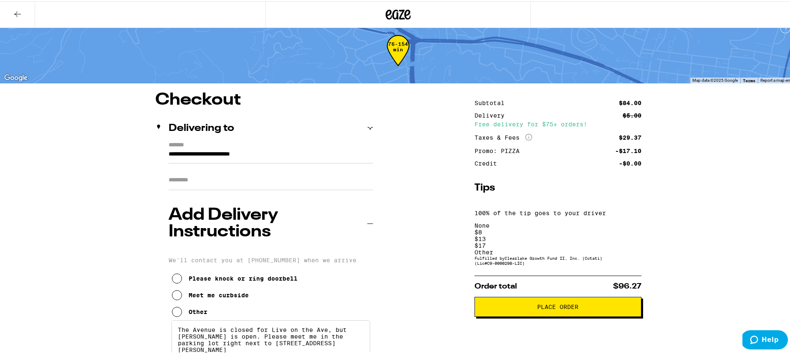
click at [627, 248] on div "Other" at bounding box center [557, 251] width 167 height 7
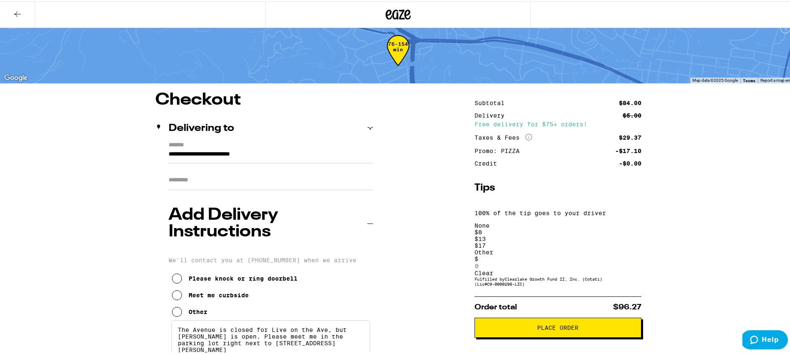
click at [497, 261] on input at bounding box center [512, 265] width 77 height 8
type input "5"
click at [636, 269] on div "Save" at bounding box center [557, 272] width 167 height 7
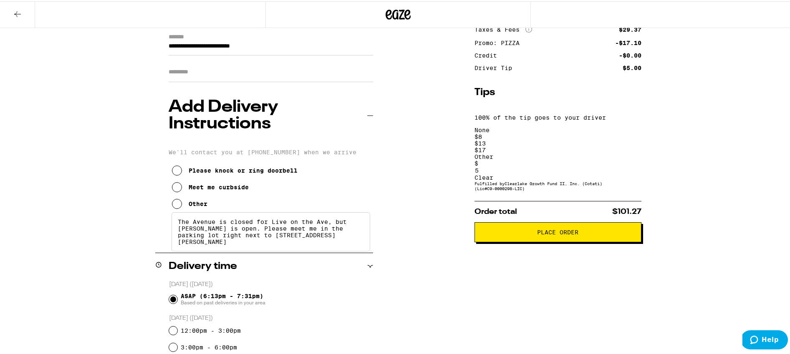
scroll to position [19, 0]
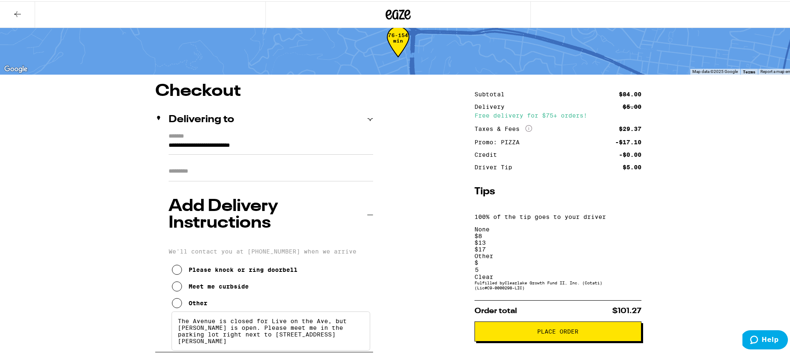
click at [551, 328] on span "Place Order" at bounding box center [557, 331] width 41 height 6
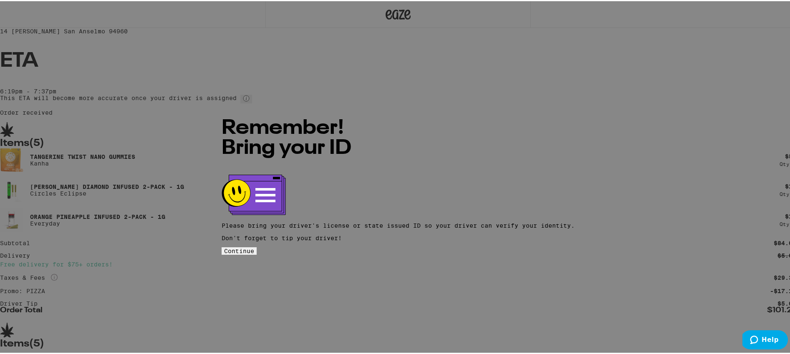
click at [254, 247] on span "Continue" at bounding box center [239, 250] width 30 height 7
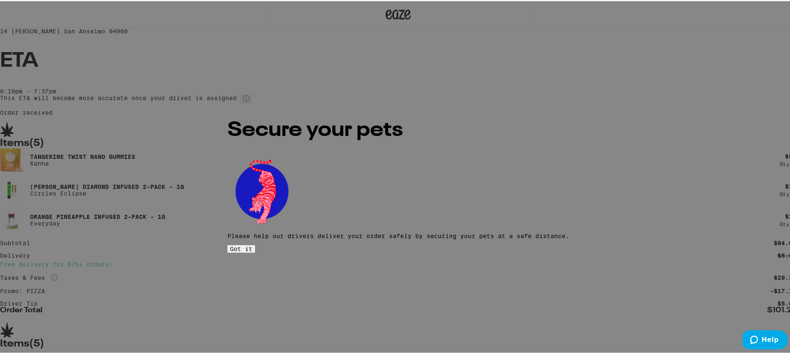
click at [252, 245] on span "Got it" at bounding box center [241, 248] width 23 height 7
